Goal: Information Seeking & Learning: Learn about a topic

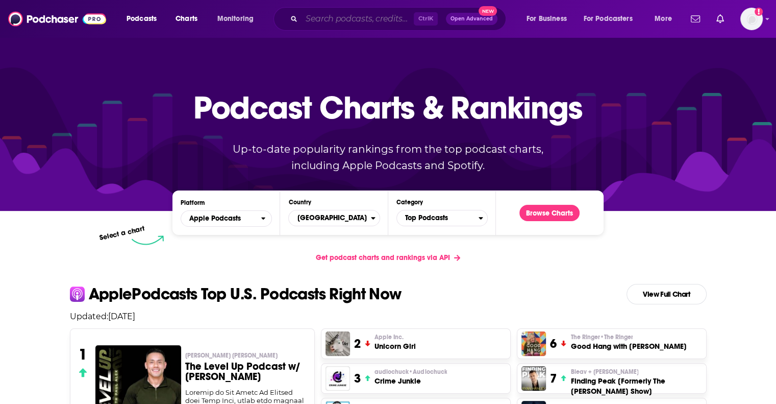
click at [331, 20] on input "Search podcasts, credits, & more..." at bounding box center [358, 19] width 112 height 16
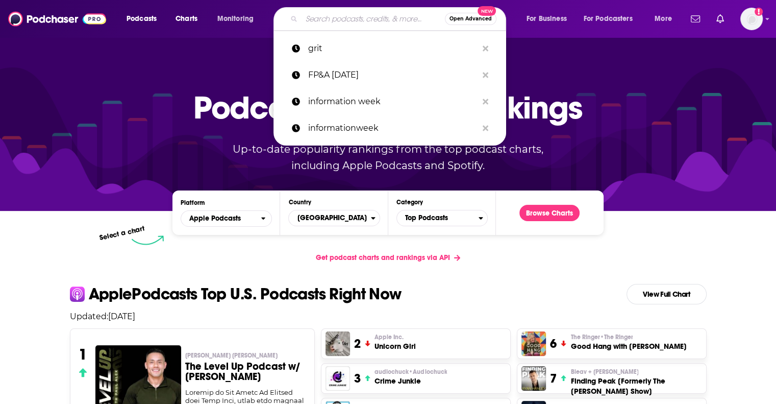
type input "p"
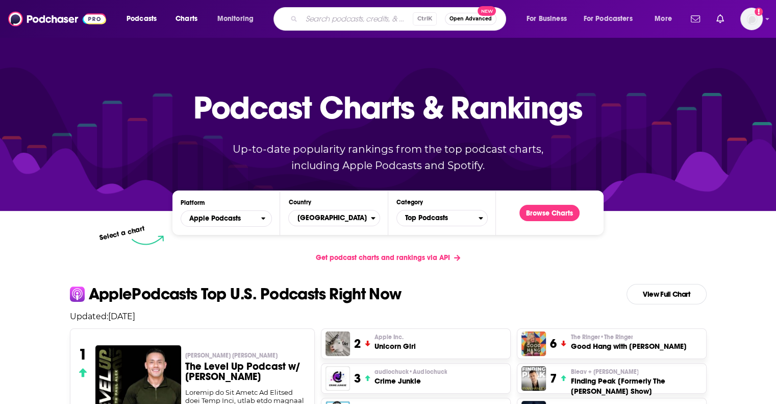
click at [144, 46] on div at bounding box center [388, 124] width 776 height 174
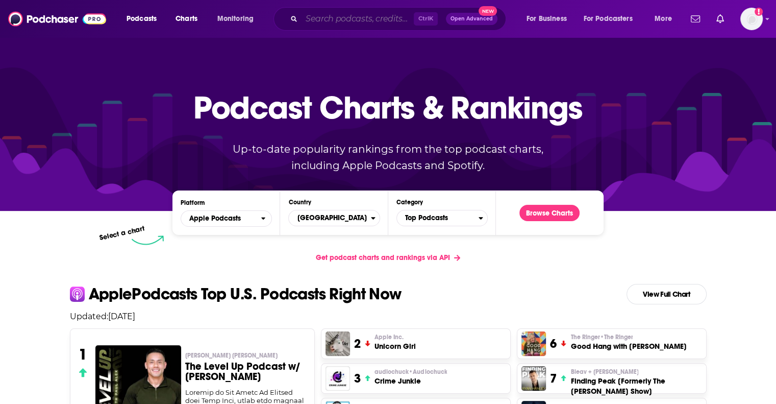
click at [343, 18] on input "Search podcasts, credits, & more..." at bounding box center [358, 19] width 112 height 16
click at [214, 81] on p "Podcast Charts & Rankings" at bounding box center [387, 107] width 389 height 66
click at [147, 20] on span "Podcasts" at bounding box center [142, 19] width 30 height 14
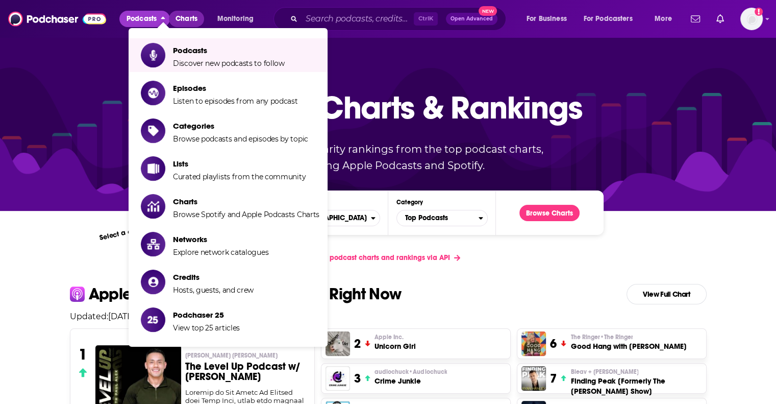
click at [186, 18] on span "Charts" at bounding box center [186, 19] width 22 height 14
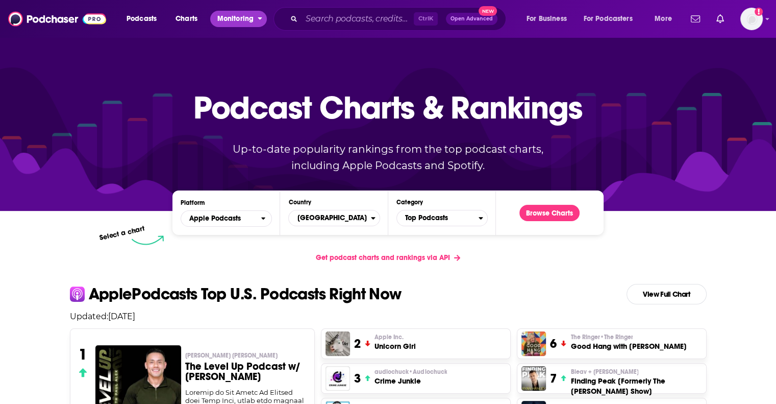
click at [229, 25] on span "Monitoring" at bounding box center [235, 19] width 36 height 14
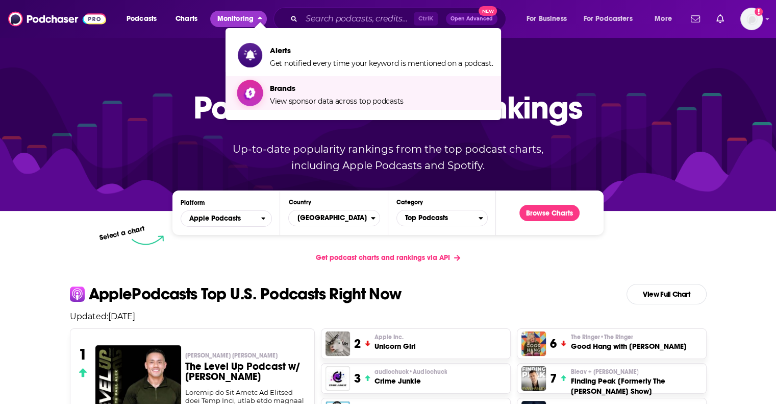
click at [294, 95] on span "Brands View sponsor data across top podcasts" at bounding box center [337, 93] width 134 height 26
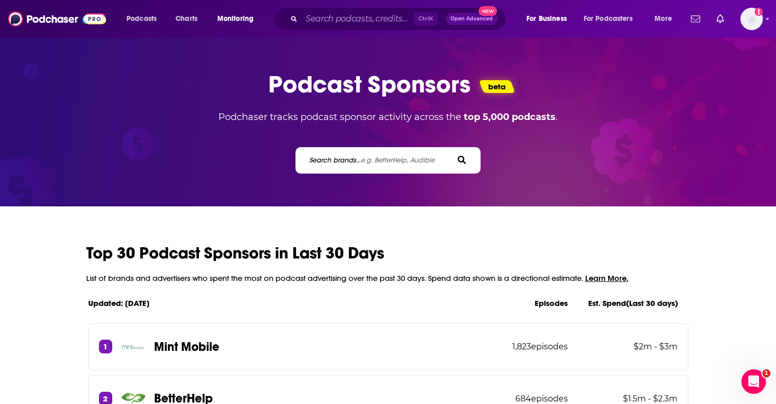
click at [364, 160] on span "e.g. BetterHelp, Audible" at bounding box center [398, 160] width 74 height 9
click at [364, 160] on input "Search brands... e.g. BetterHelp, Audible" at bounding box center [354, 160] width 92 height 11
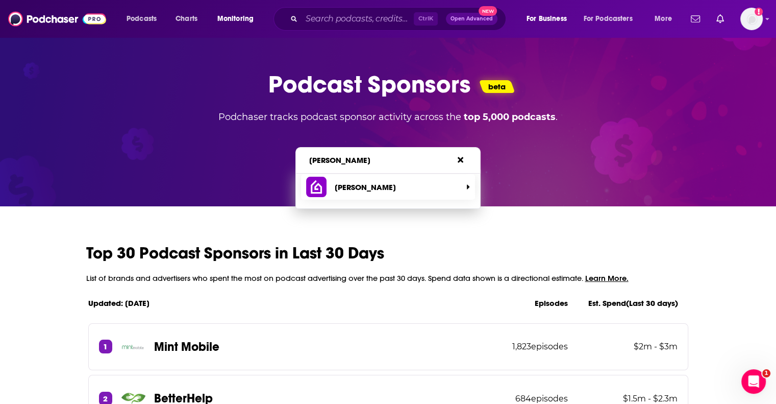
type input "[PERSON_NAME]"
click at [347, 187] on p "[PERSON_NAME]" at bounding box center [365, 187] width 61 height 10
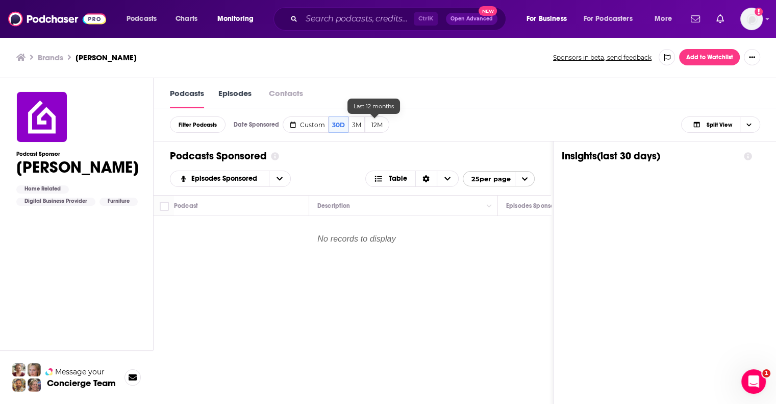
click at [375, 125] on button "12M" at bounding box center [377, 124] width 24 height 16
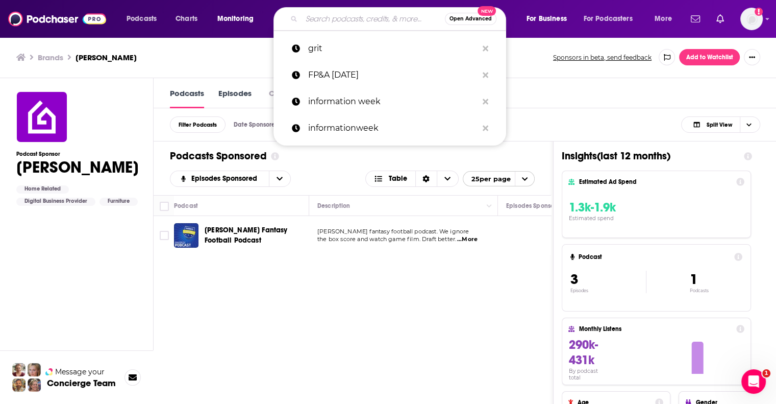
click at [318, 17] on input "Search podcasts, credits, & more..." at bounding box center [373, 19] width 143 height 16
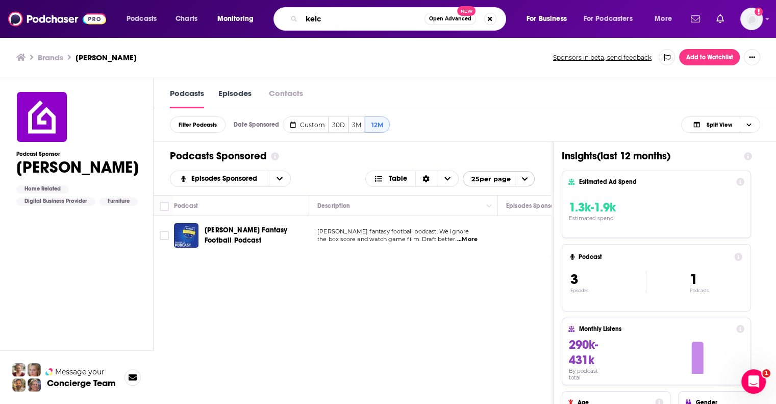
type input "[PERSON_NAME]"
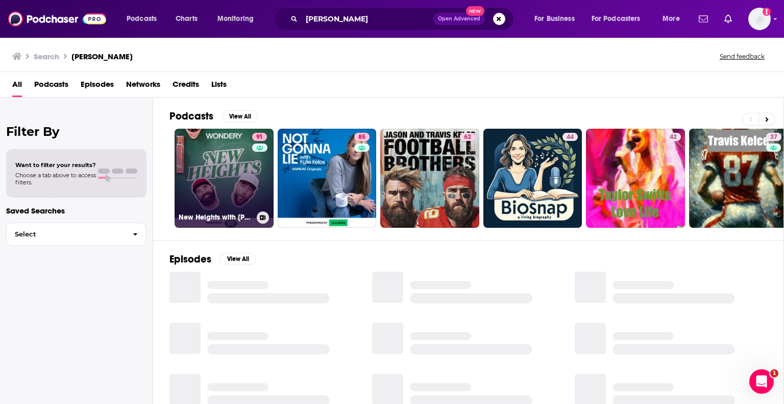
click at [212, 173] on link "91 [GEOGRAPHIC_DATA] with [PERSON_NAME] & [PERSON_NAME]" at bounding box center [223, 178] width 99 height 99
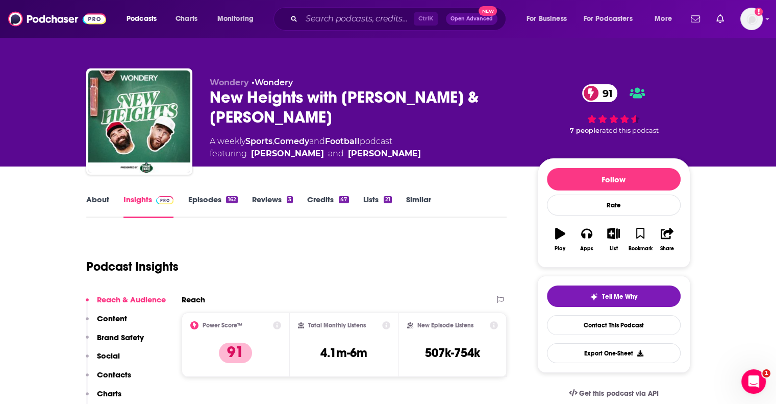
click at [202, 199] on link "Episodes 162" at bounding box center [212, 205] width 49 height 23
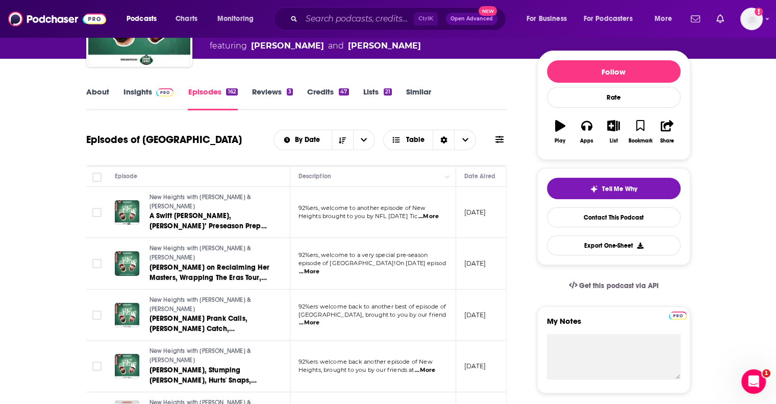
scroll to position [114, 0]
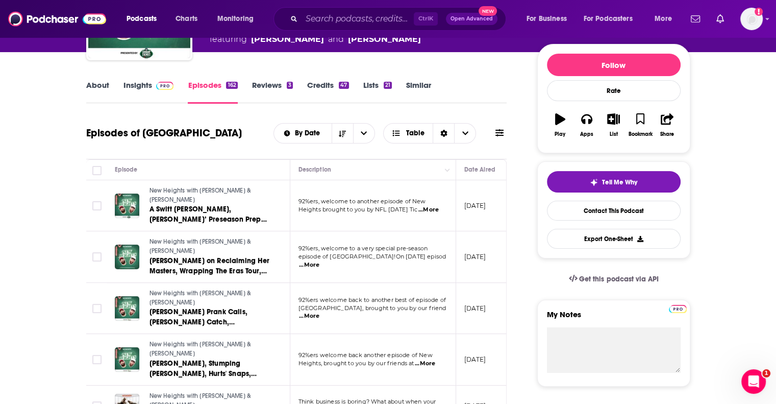
click at [144, 83] on link "Insights" at bounding box center [148, 91] width 51 height 23
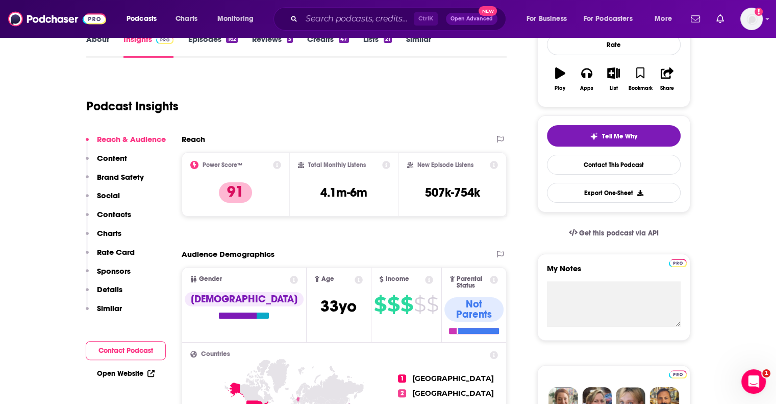
scroll to position [146, 0]
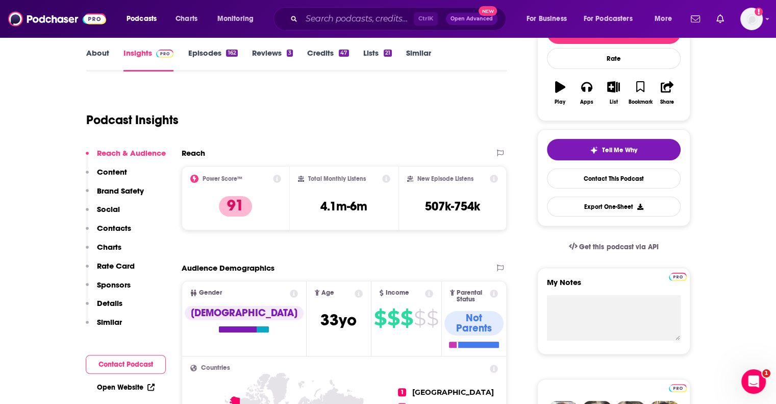
click at [204, 55] on link "Episodes 162" at bounding box center [212, 59] width 49 height 23
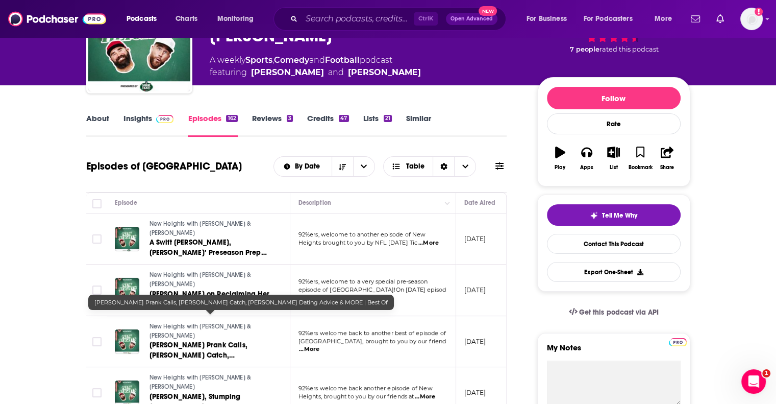
scroll to position [85, 0]
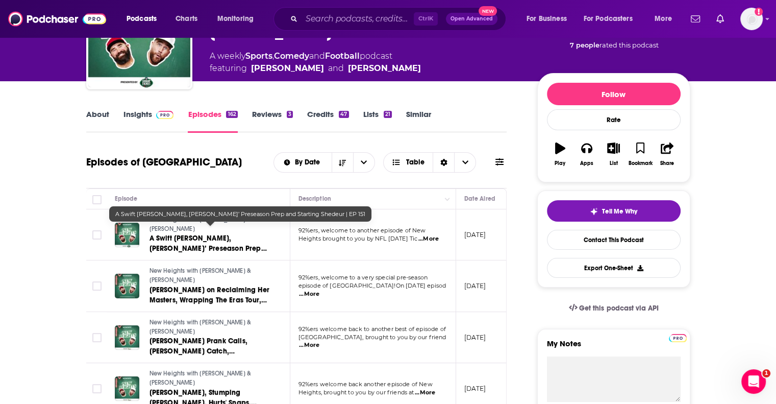
click at [210, 237] on span "A Swift [PERSON_NAME], [PERSON_NAME]’ Preseason Prep and Starting Shedeur | EP …" at bounding box center [207, 248] width 117 height 29
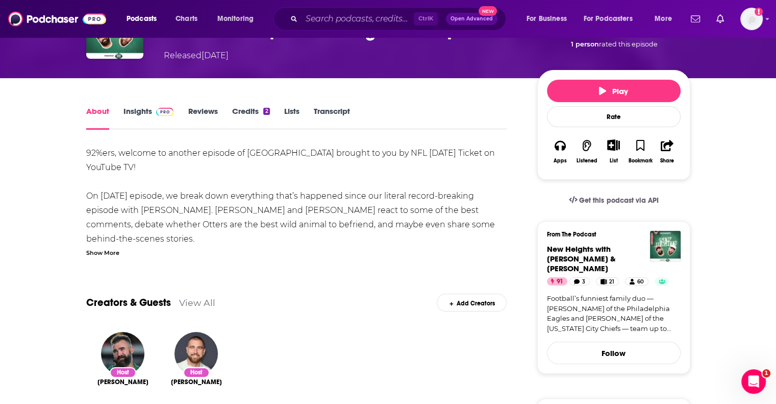
scroll to position [87, 0]
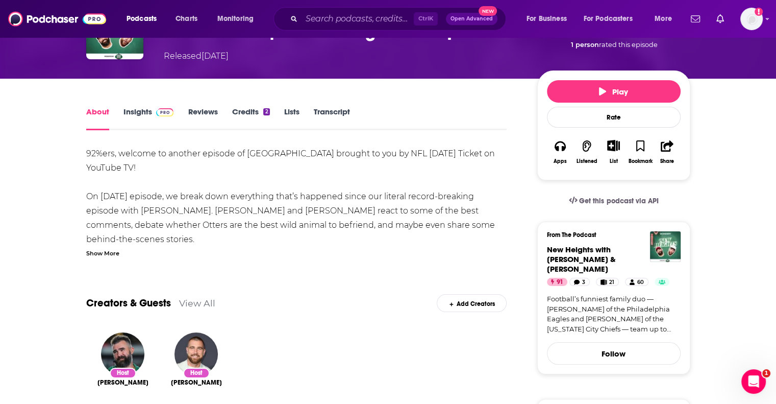
click at [139, 110] on link "Insights" at bounding box center [148, 118] width 51 height 23
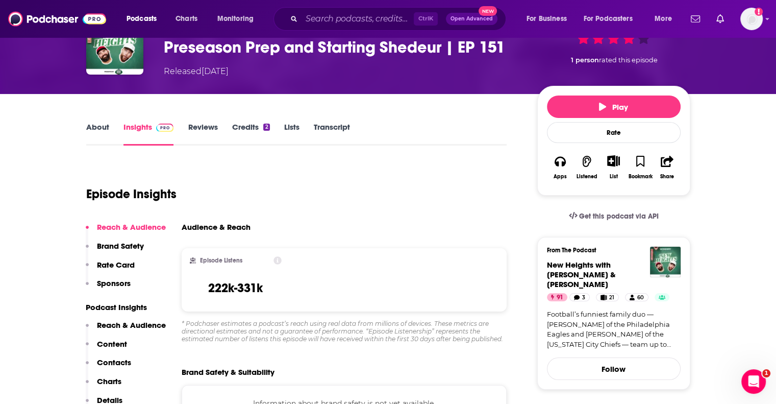
scroll to position [76, 0]
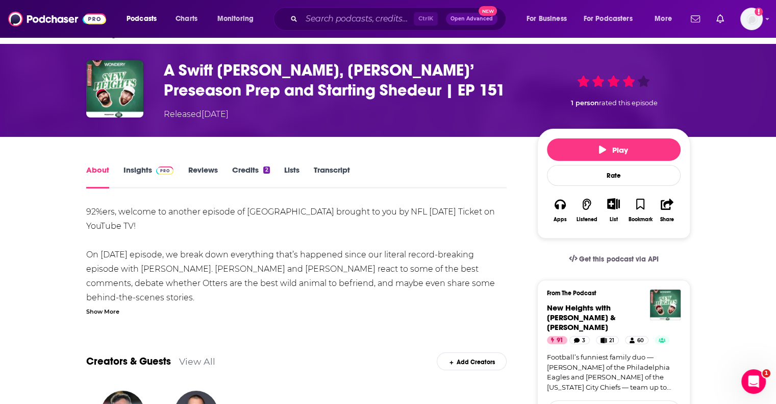
scroll to position [30, 0]
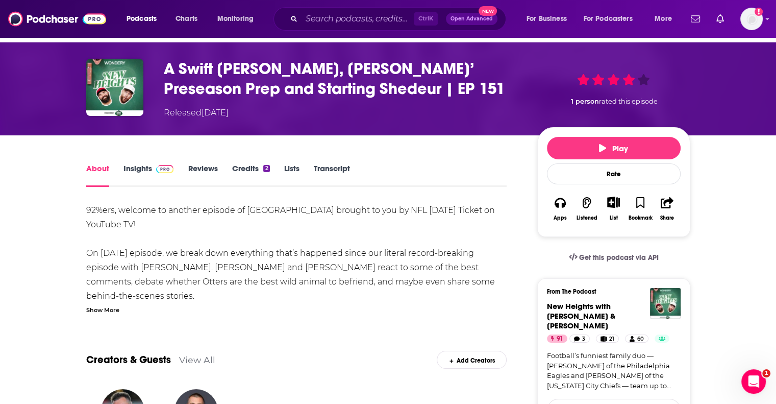
click at [141, 167] on link "Insights" at bounding box center [148, 174] width 51 height 23
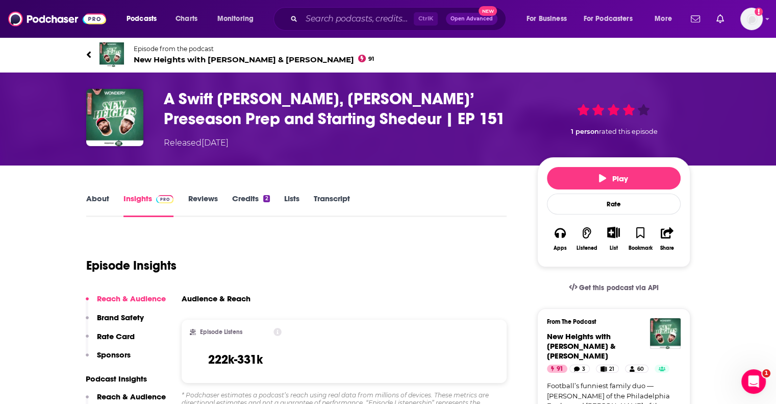
click at [90, 56] on icon at bounding box center [88, 54] width 4 height 7
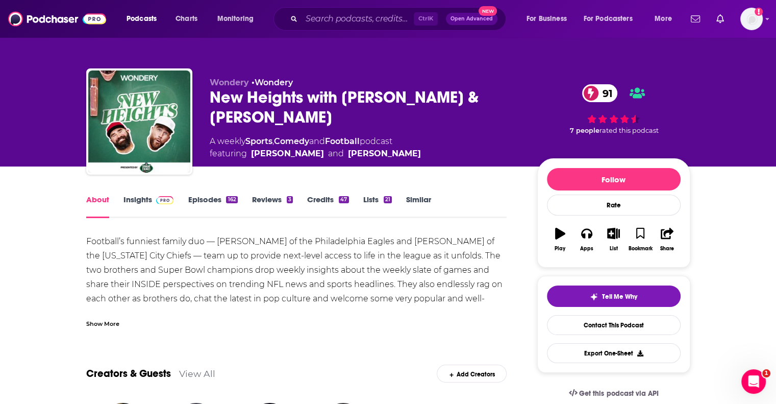
click at [202, 197] on link "Episodes 162" at bounding box center [212, 205] width 49 height 23
